Goal: Task Accomplishment & Management: Check status

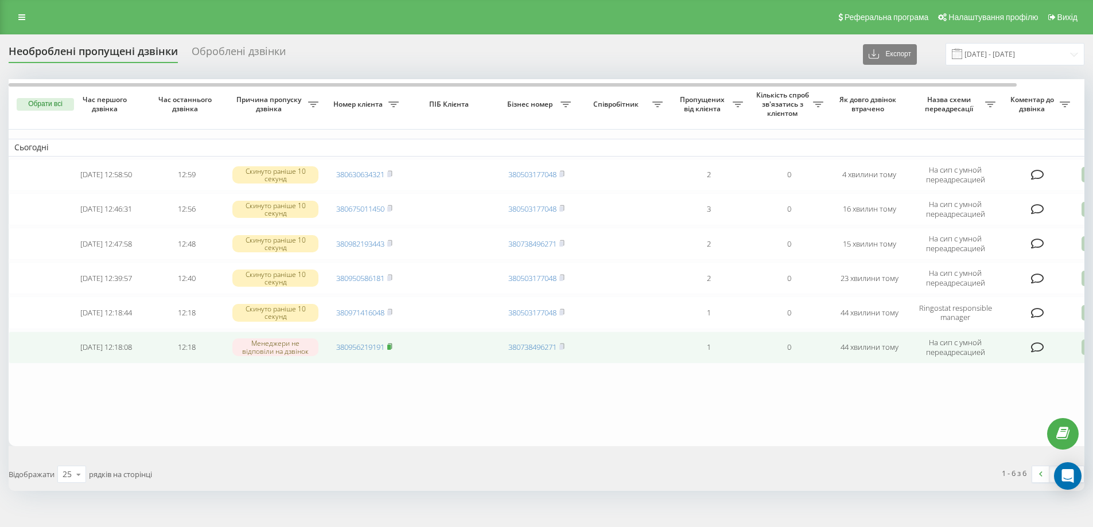
click at [391, 346] on rect at bounding box center [388, 347] width 3 height 5
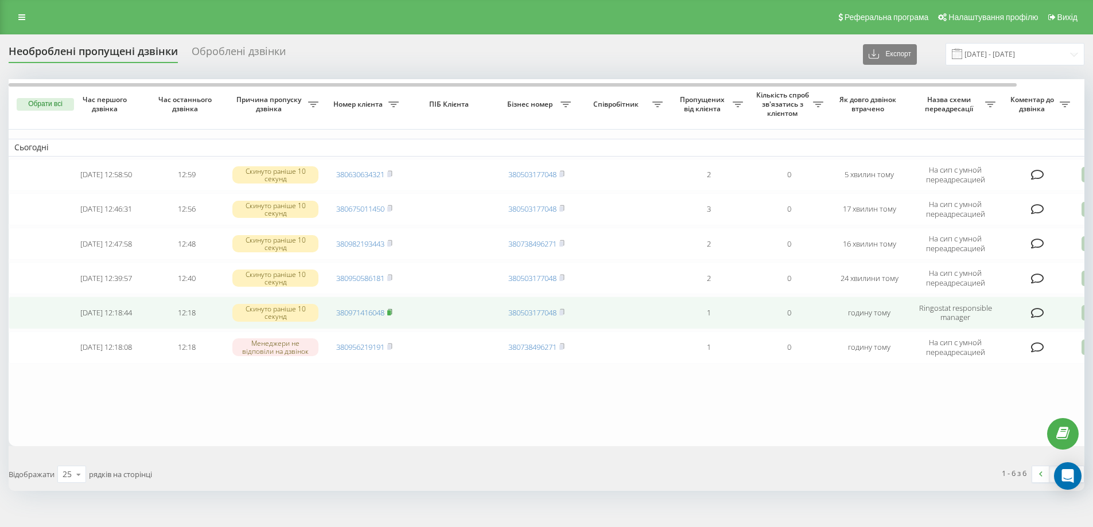
click at [391, 313] on rect at bounding box center [388, 312] width 3 height 5
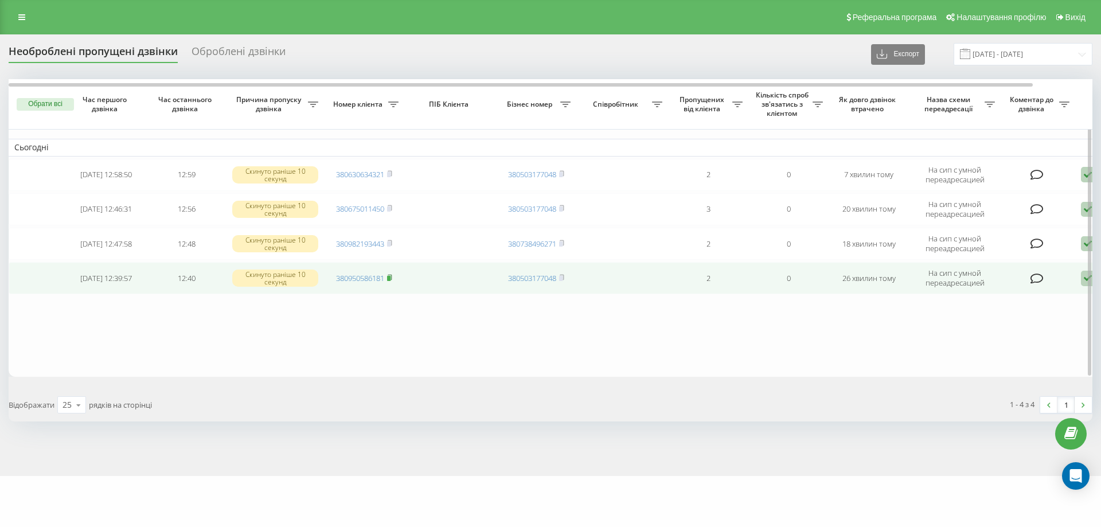
click at [391, 278] on rect at bounding box center [388, 278] width 3 height 5
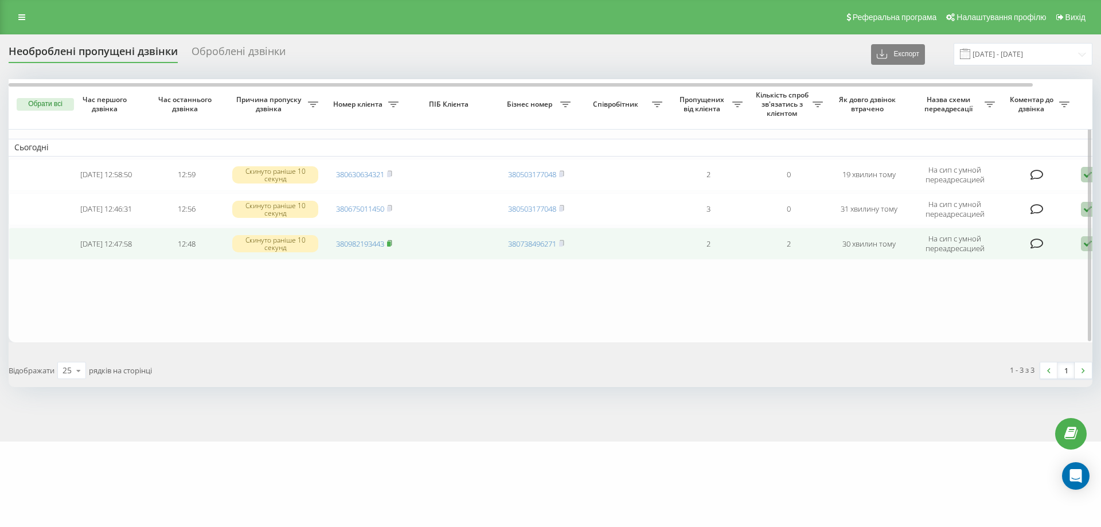
click at [390, 243] on rect at bounding box center [388, 244] width 3 height 5
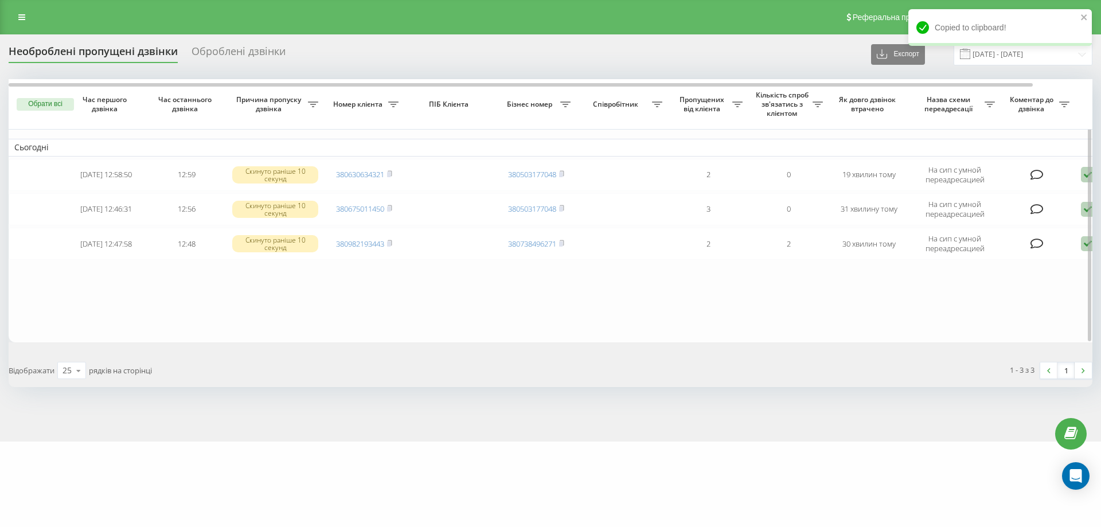
click at [384, 281] on table "Сьогодні 2025-08-21 12:58:50 12:59 Скинуто раніше 10 секунд 380630634321 380503…" at bounding box center [582, 210] width 1147 height 263
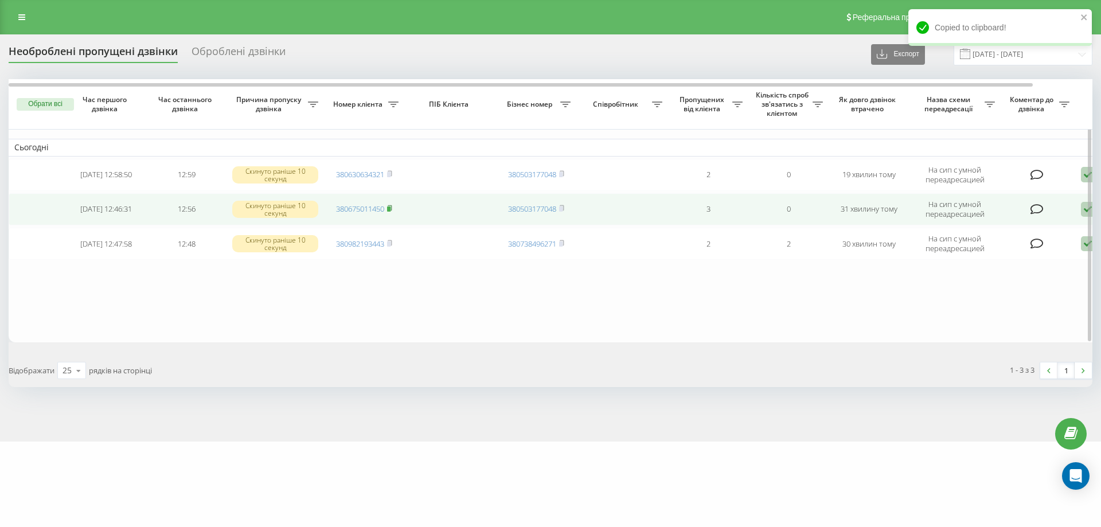
click at [391, 212] on span at bounding box center [389, 209] width 5 height 10
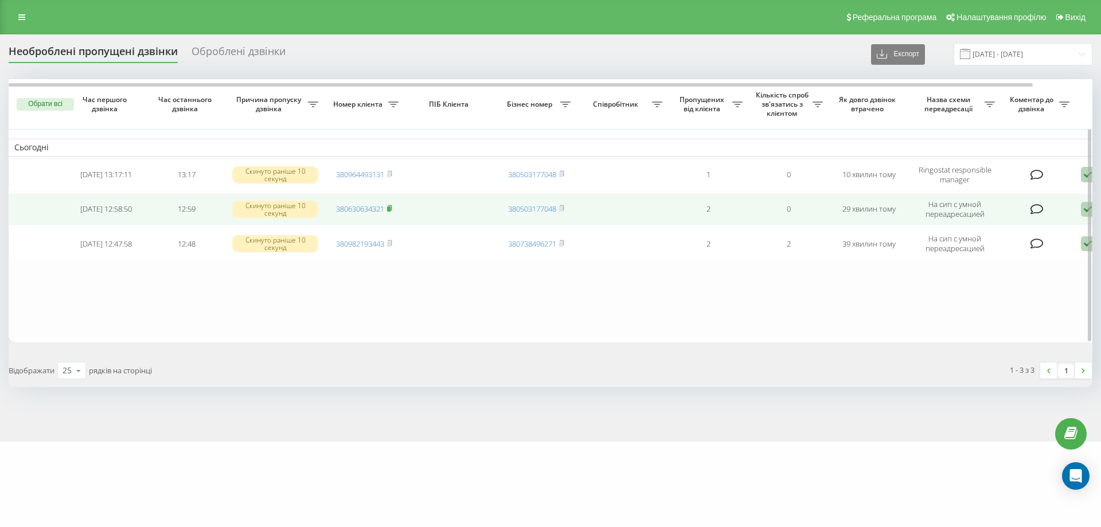
click at [391, 208] on rect at bounding box center [388, 209] width 3 height 5
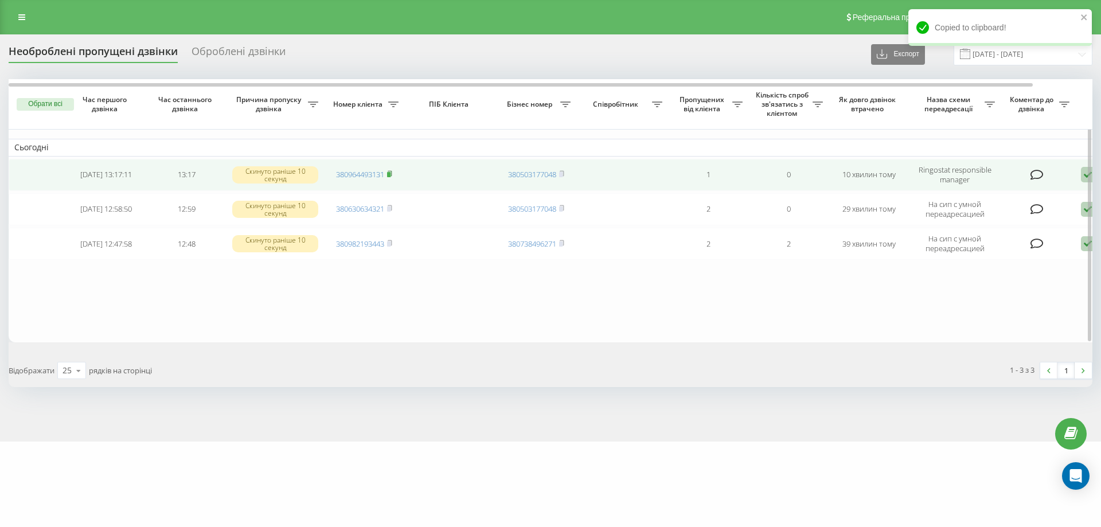
click at [391, 176] on rect at bounding box center [388, 174] width 3 height 5
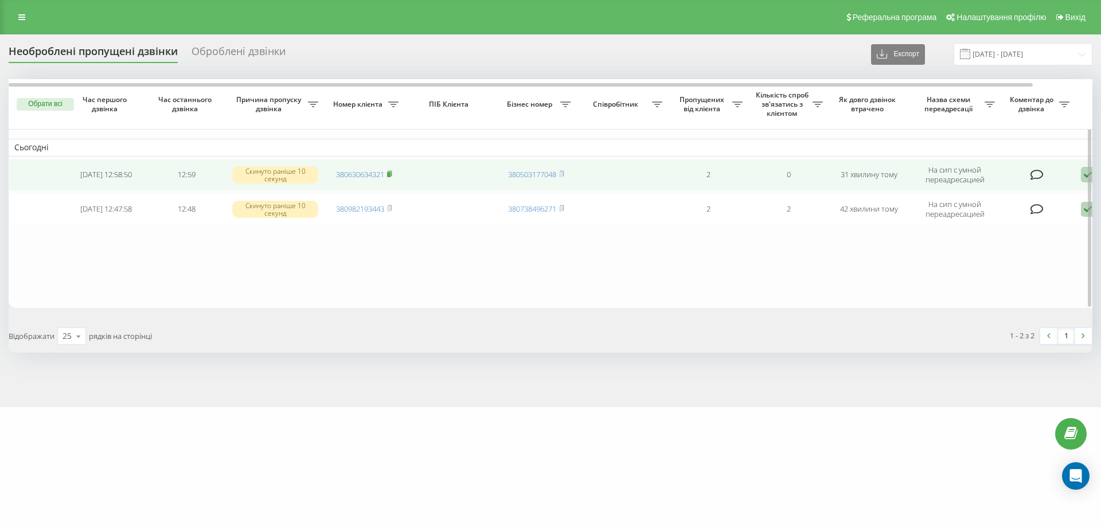
click at [391, 173] on rect at bounding box center [388, 174] width 3 height 5
click at [392, 173] on icon at bounding box center [389, 173] width 5 height 7
